Goal: Transaction & Acquisition: Purchase product/service

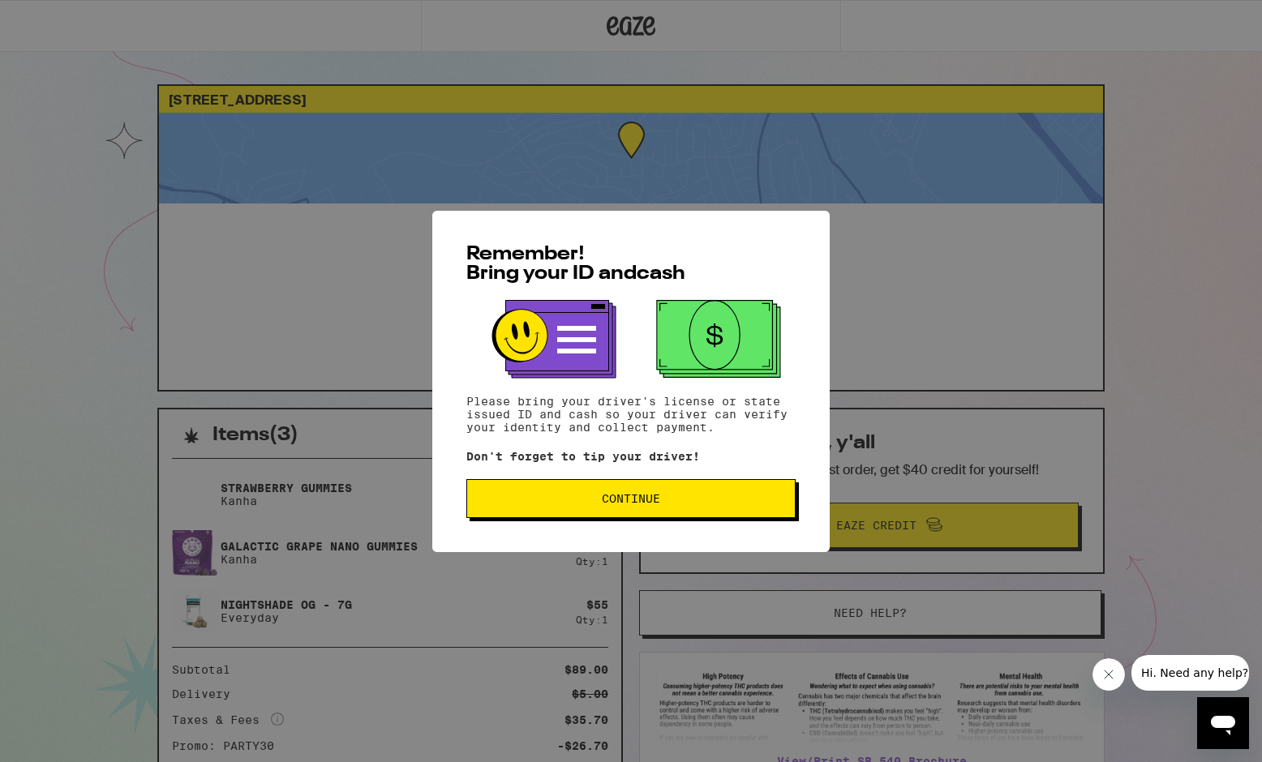
click at [573, 504] on span "Continue" at bounding box center [631, 498] width 302 height 11
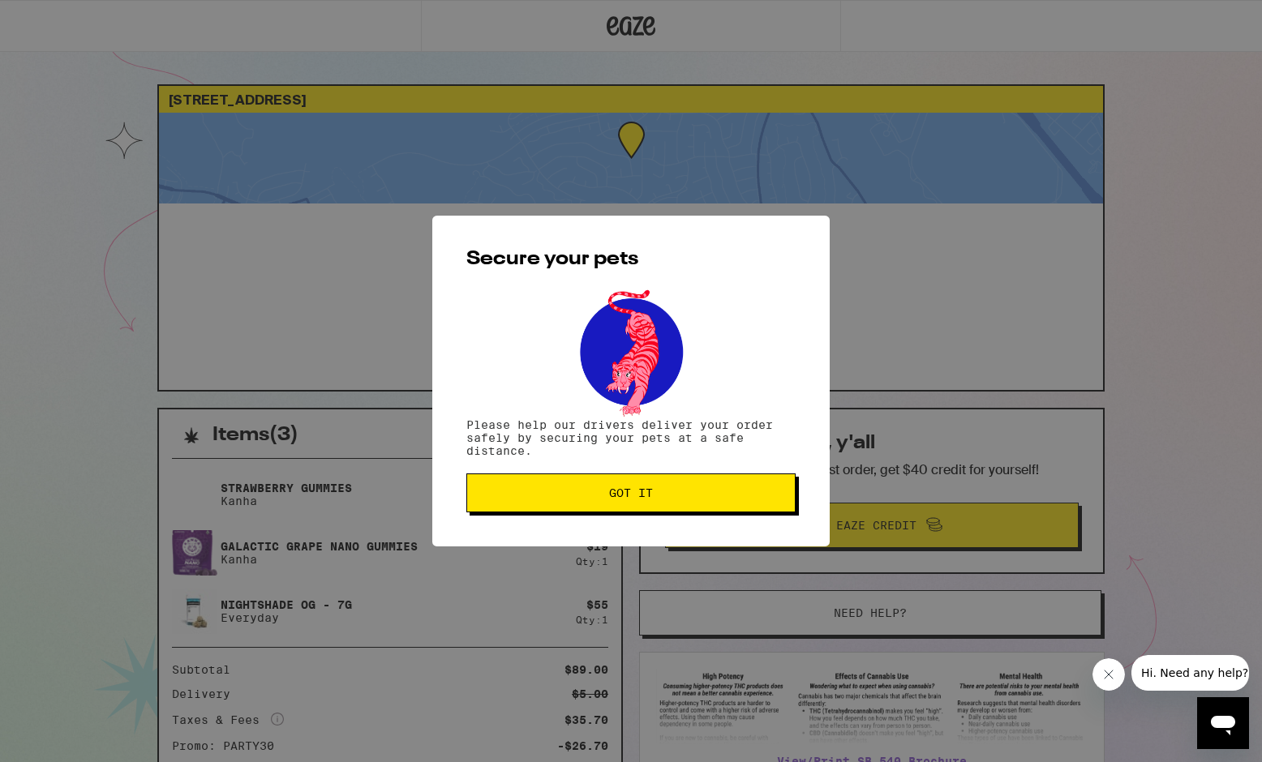
click at [596, 492] on span "Got it" at bounding box center [631, 492] width 302 height 11
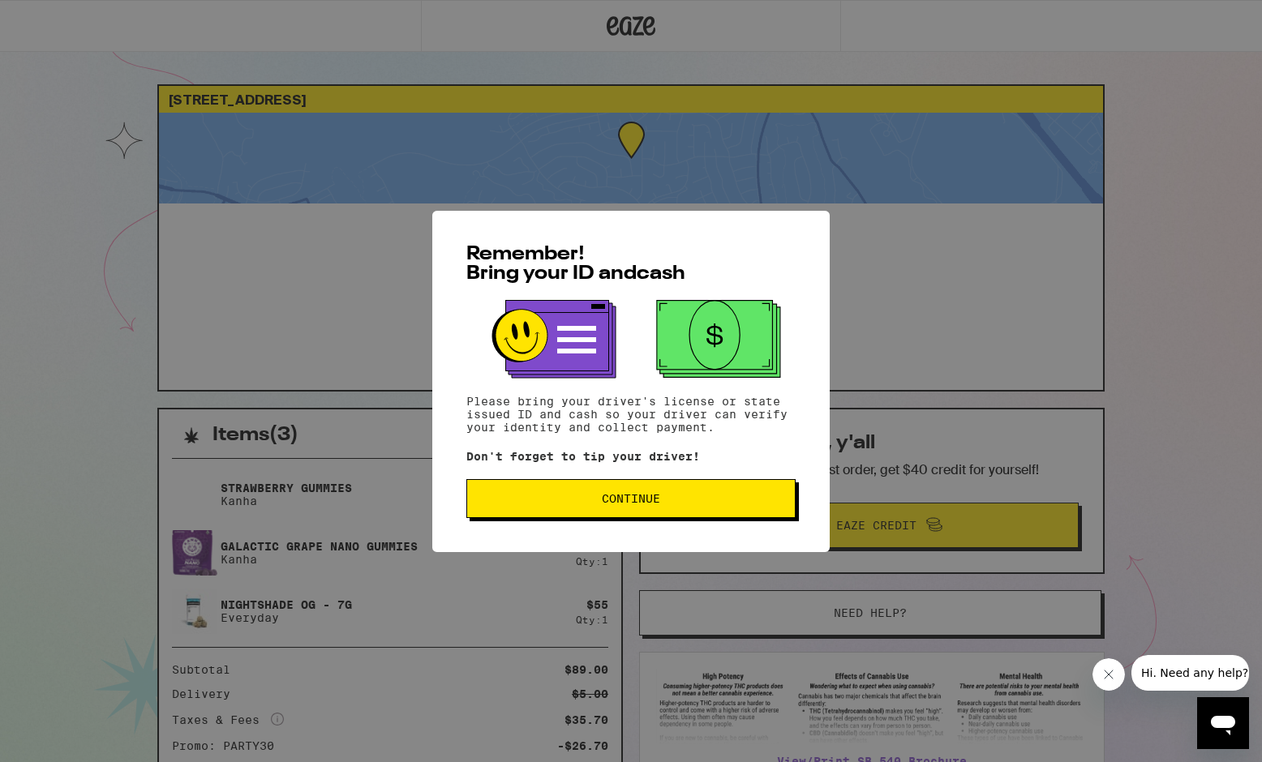
click at [577, 508] on button "Continue" at bounding box center [630, 498] width 329 height 39
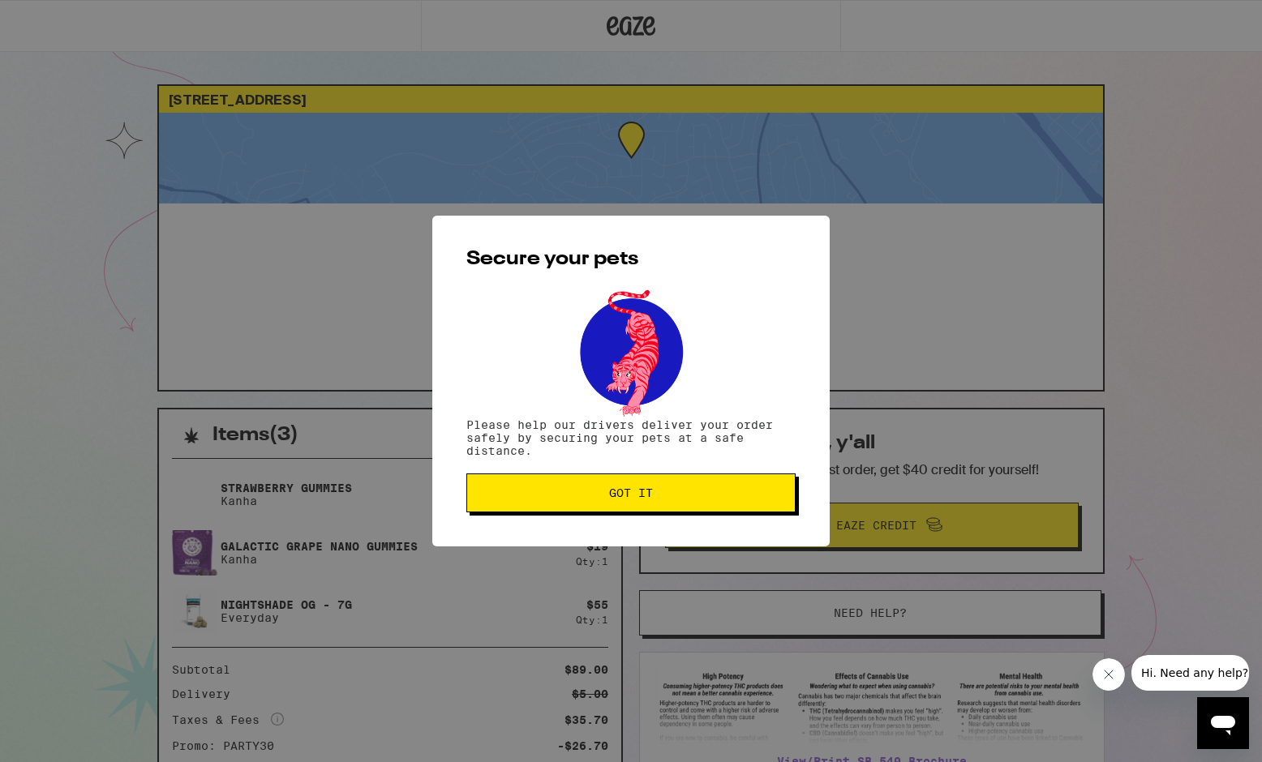
click at [581, 490] on button "Got it" at bounding box center [630, 493] width 329 height 39
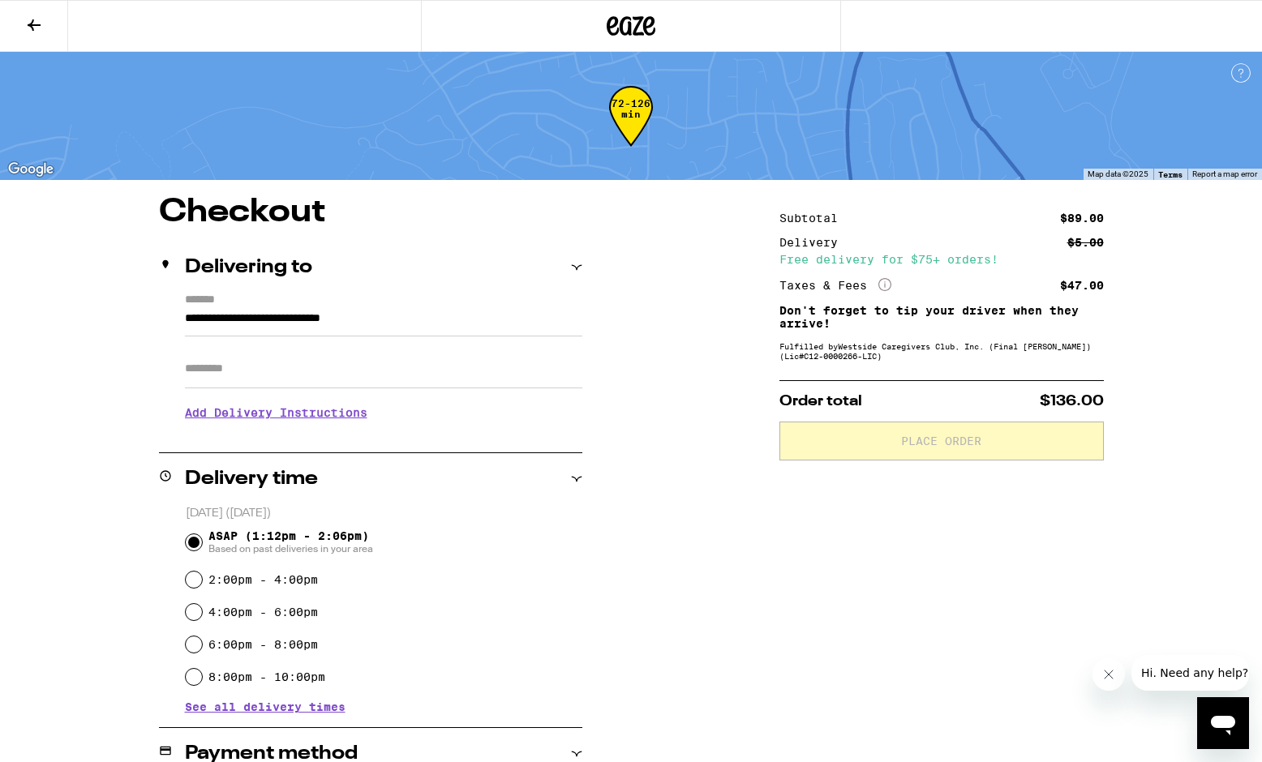
click at [49, 13] on button at bounding box center [34, 26] width 68 height 51
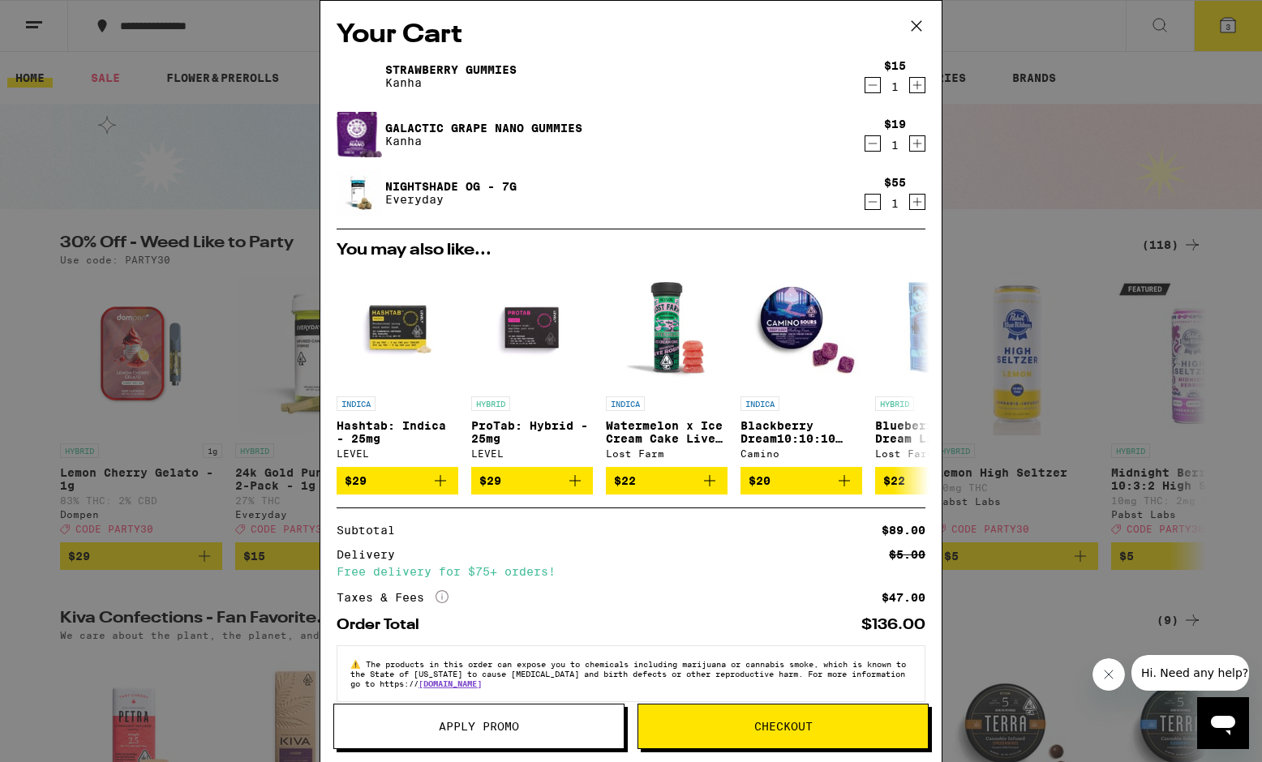
click at [910, 24] on icon at bounding box center [916, 26] width 24 height 24
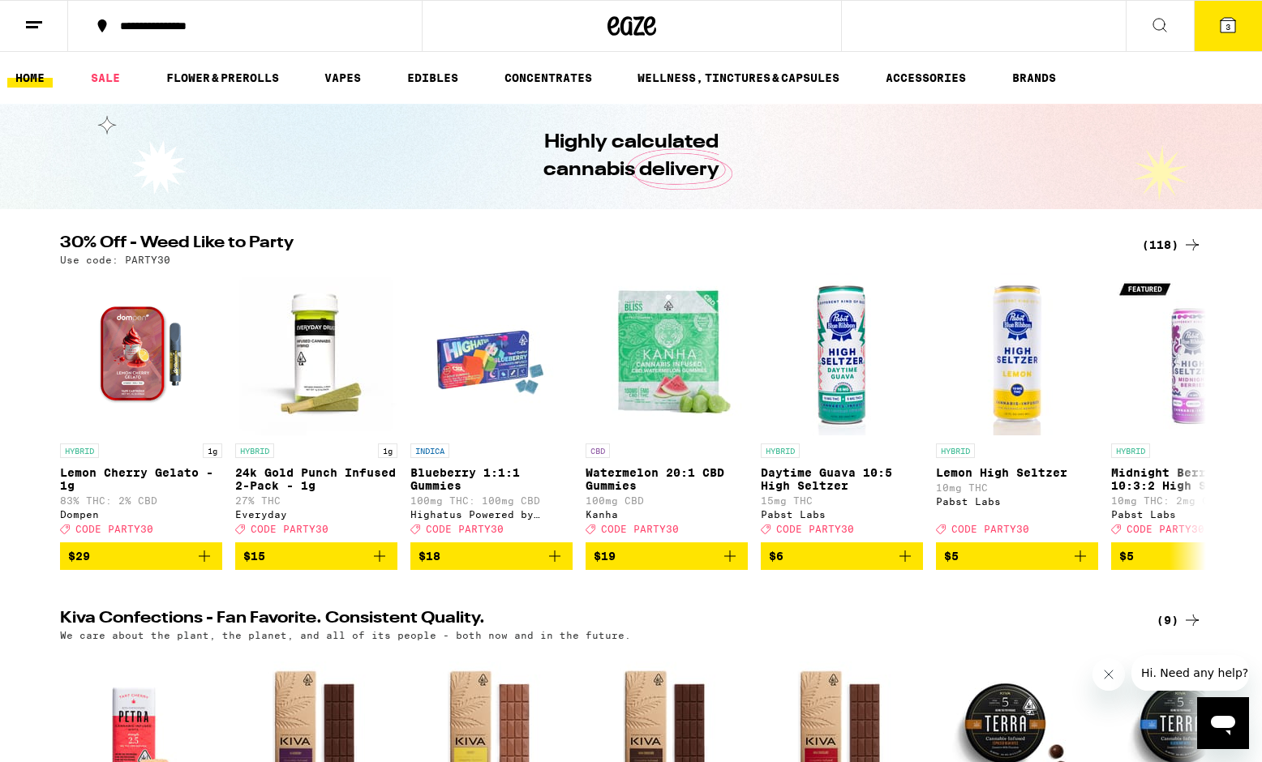
click at [1232, 15] on icon at bounding box center [1227, 24] width 19 height 19
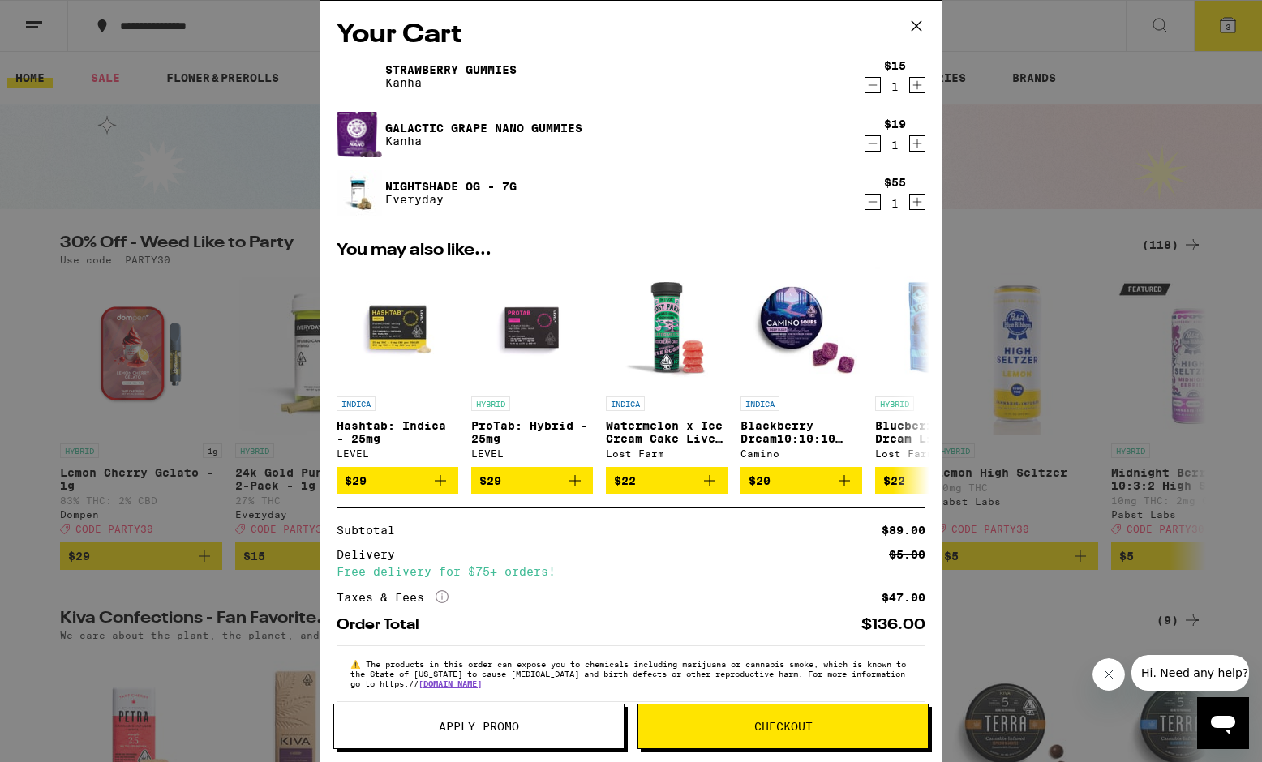
click at [475, 714] on button "Apply Promo" at bounding box center [478, 726] width 291 height 45
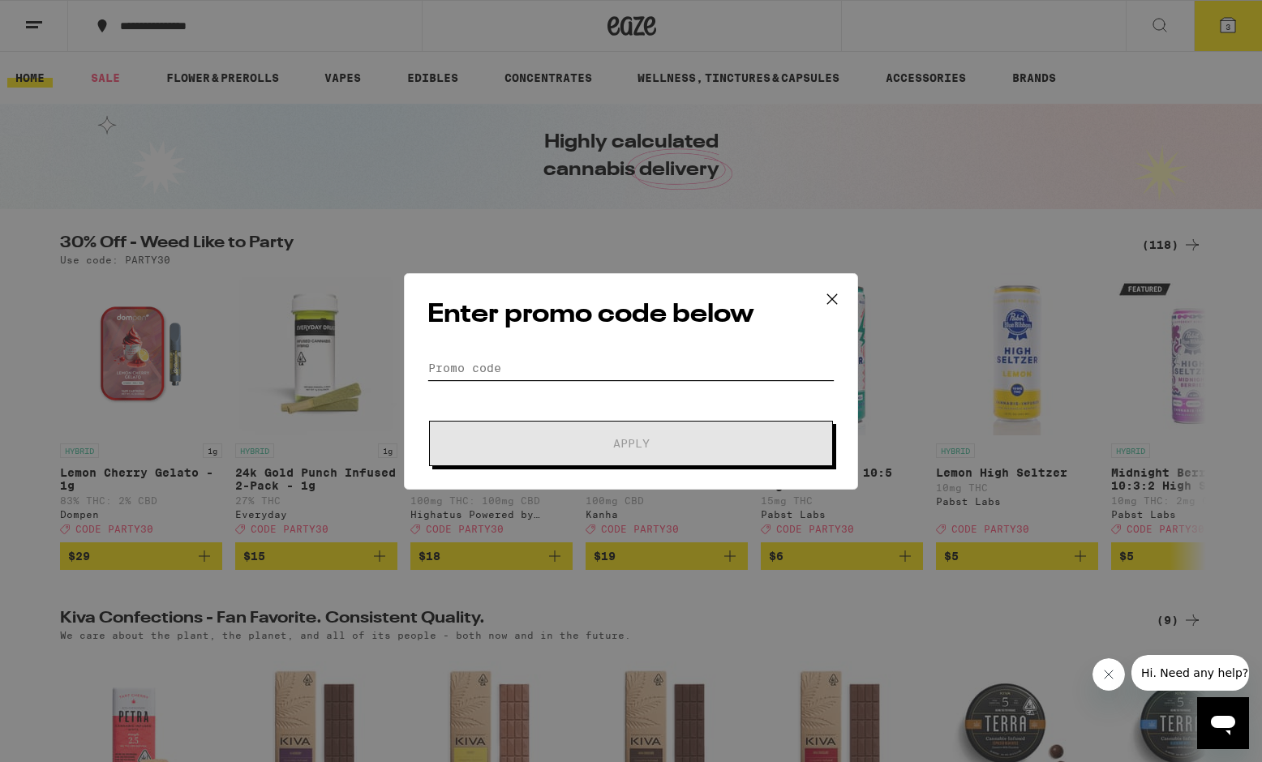
click at [626, 362] on input "Promo Code" at bounding box center [630, 368] width 407 height 24
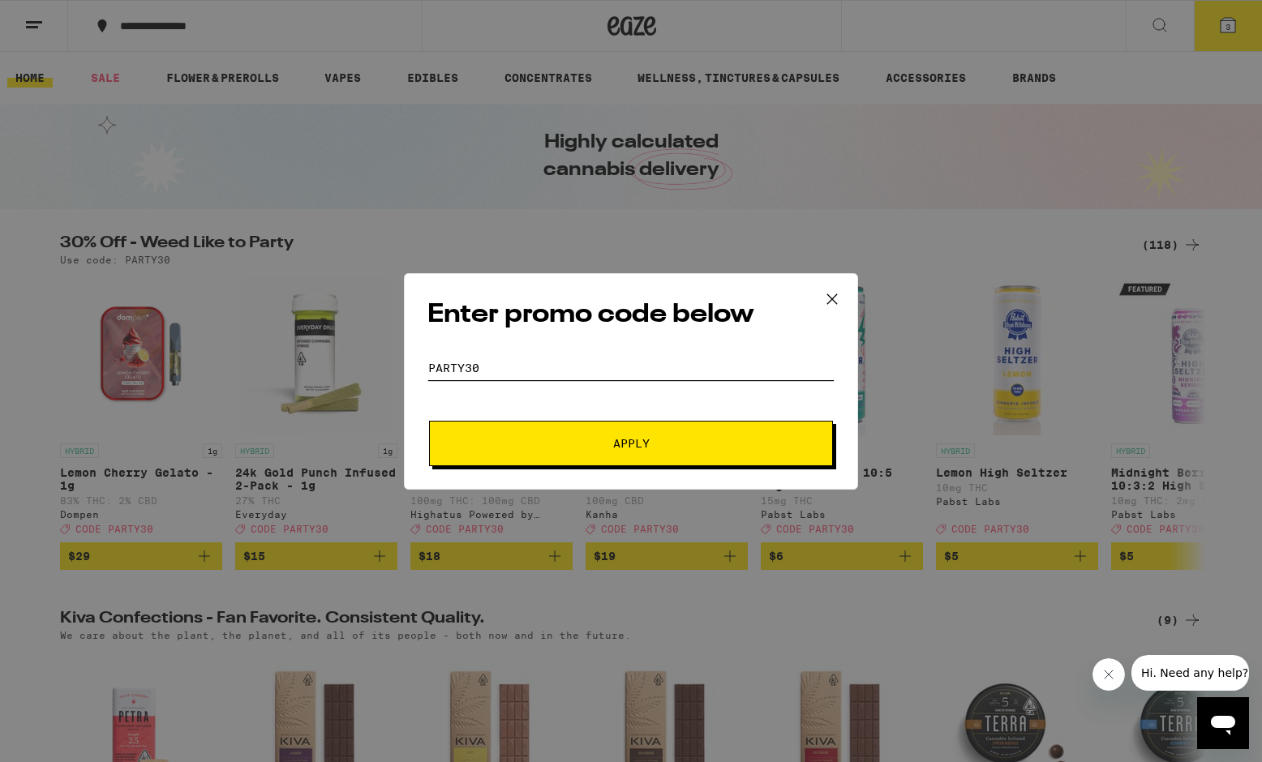
type input "party30"
click at [429, 421] on button "Apply" at bounding box center [631, 443] width 404 height 45
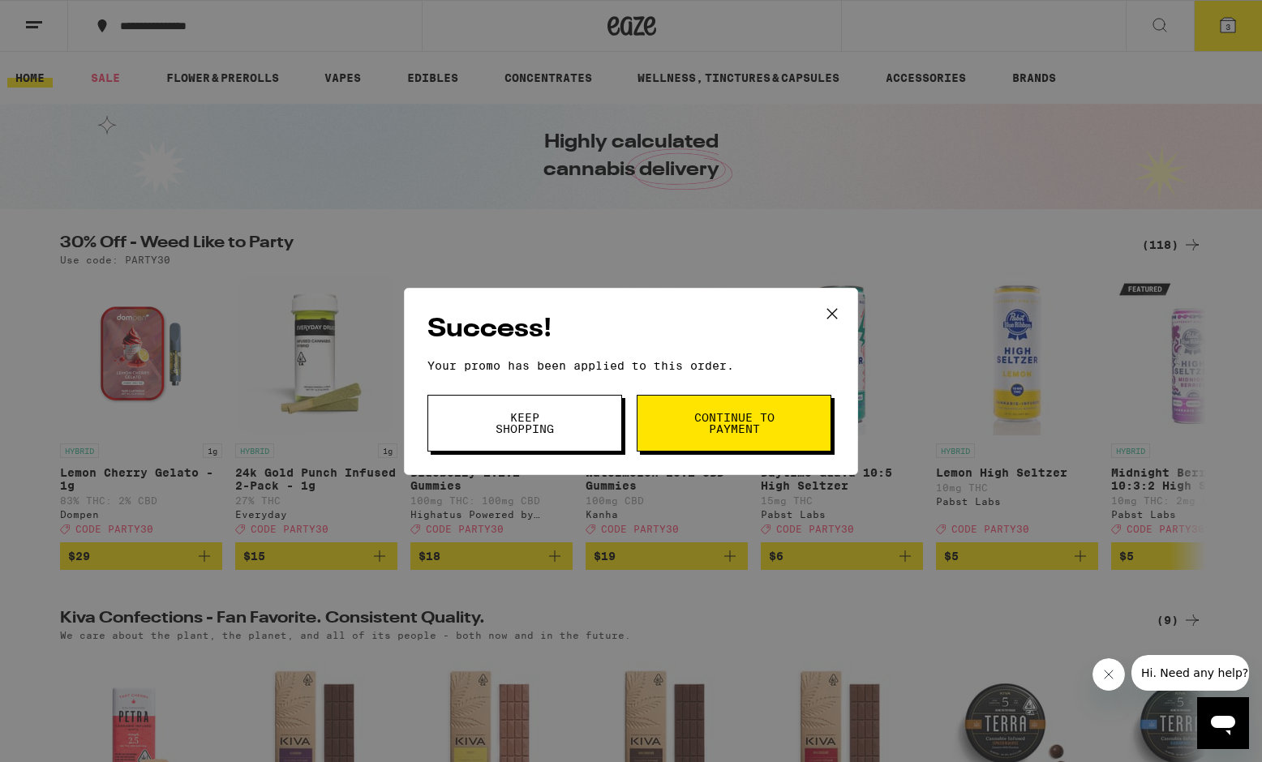
click at [770, 424] on span "Continue to payment" at bounding box center [734, 423] width 83 height 23
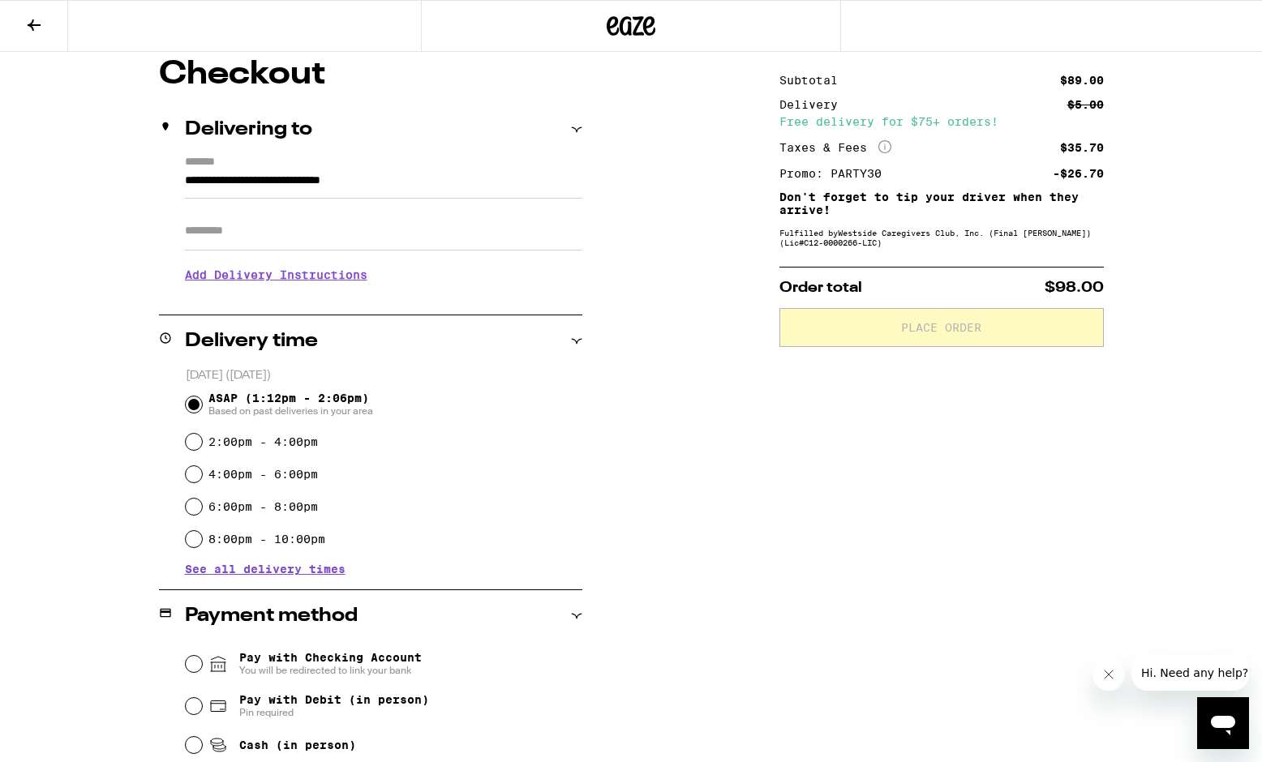
scroll to position [384, 0]
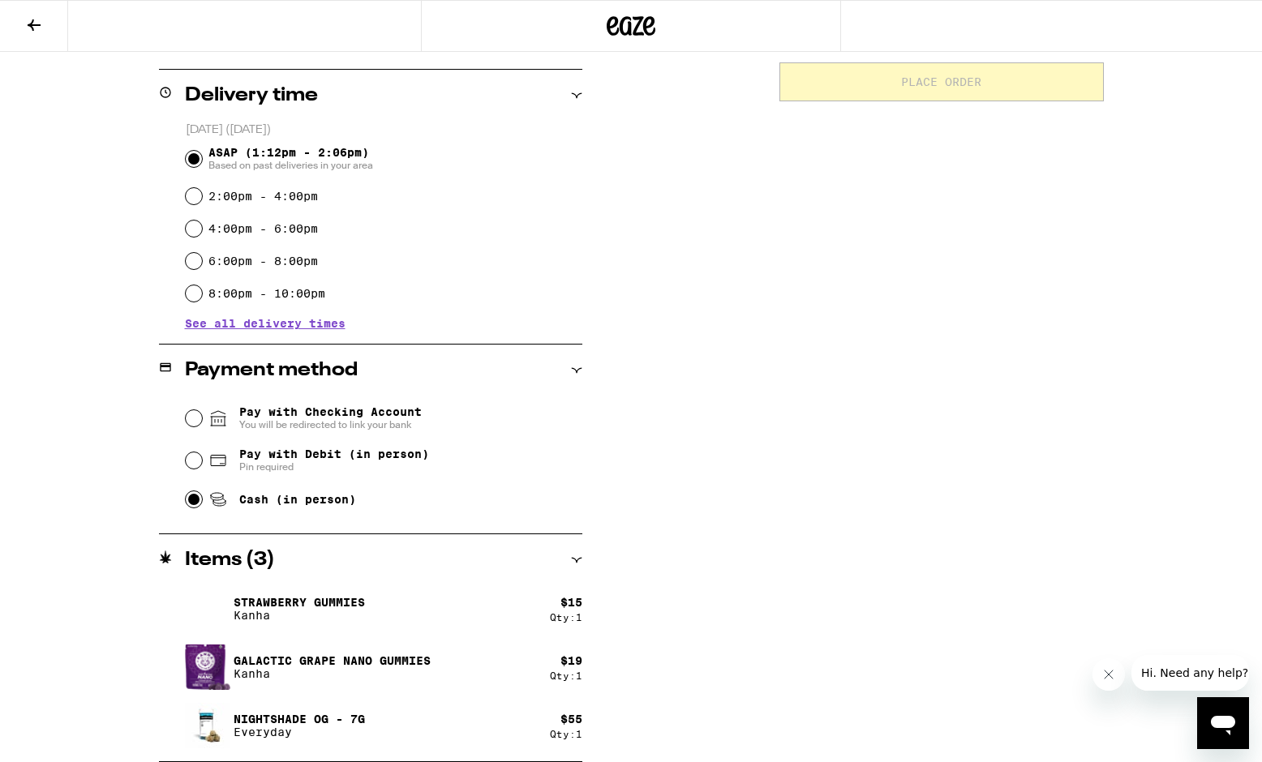
click at [191, 498] on input "Cash (in person)" at bounding box center [194, 499] width 16 height 16
radio input "true"
